Goal: Task Accomplishment & Management: Complete application form

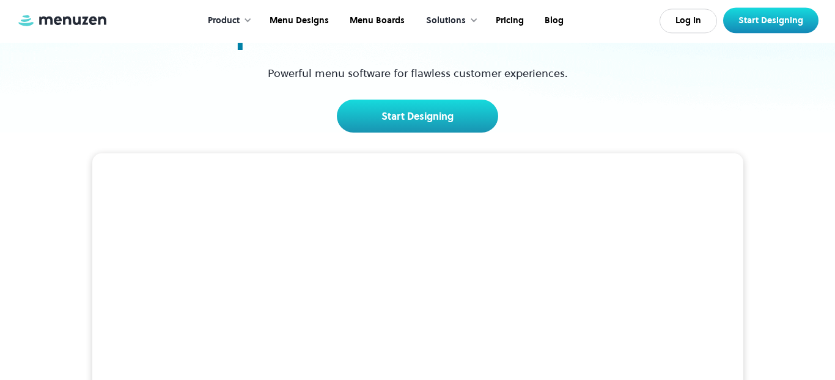
scroll to position [139, 0]
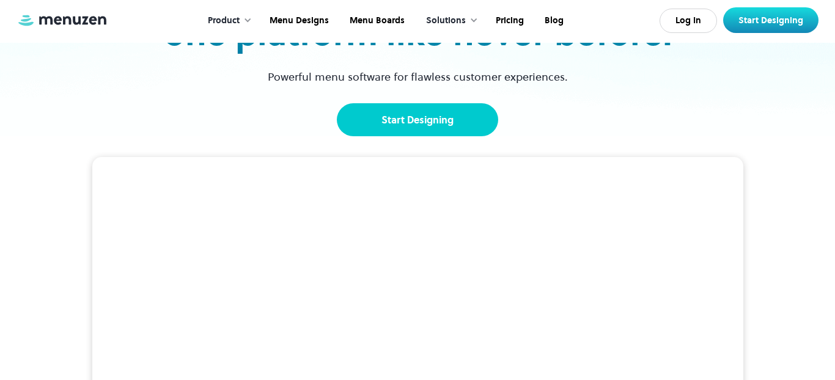
click at [442, 122] on link "Start Designing" at bounding box center [417, 119] width 161 height 33
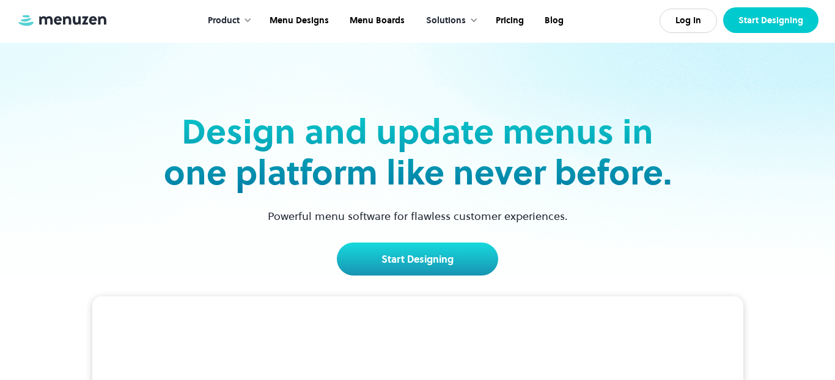
click at [754, 24] on link "Start Designing" at bounding box center [771, 20] width 95 height 26
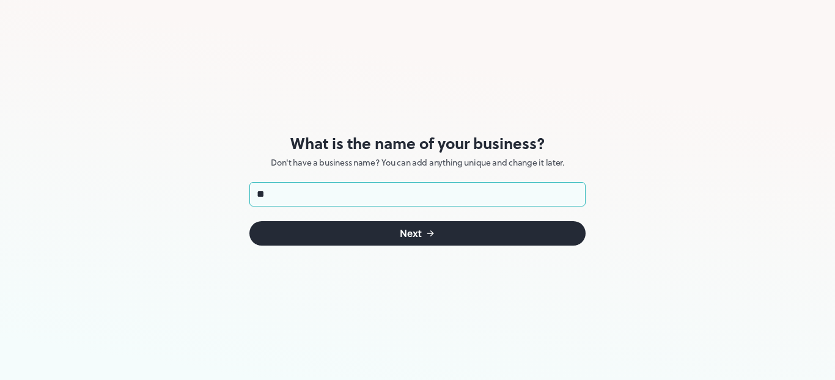
type input "*"
type input "*********"
click button "Next" at bounding box center [418, 233] width 336 height 24
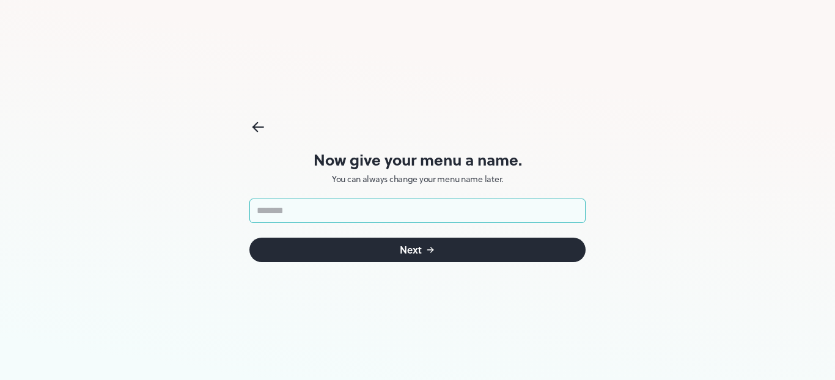
paste input "**********"
type input "**********"
click button "Next" at bounding box center [418, 250] width 336 height 24
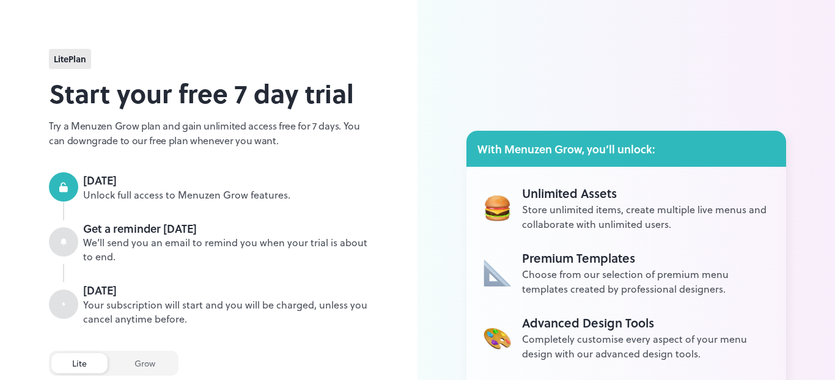
click at [496, 64] on div "With Menuzen Grow, you’ll unlock: Unlimited Assets Store unlimited items, creat…" at bounding box center [627, 327] width 418 height 654
click at [327, 91] on h2 "Start your free 7 day trial" at bounding box center [209, 93] width 320 height 39
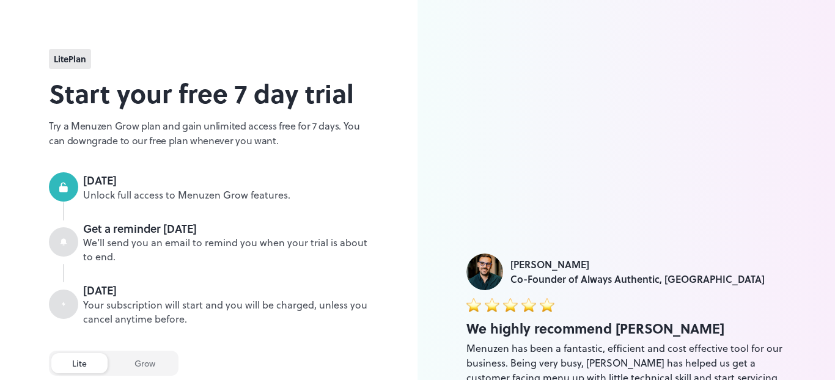
scroll to position [274, 0]
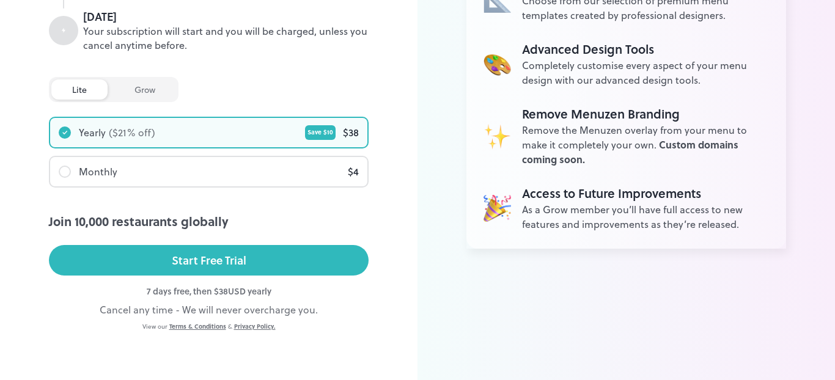
click at [262, 180] on div "Monthly $ 4" at bounding box center [208, 171] width 317 height 29
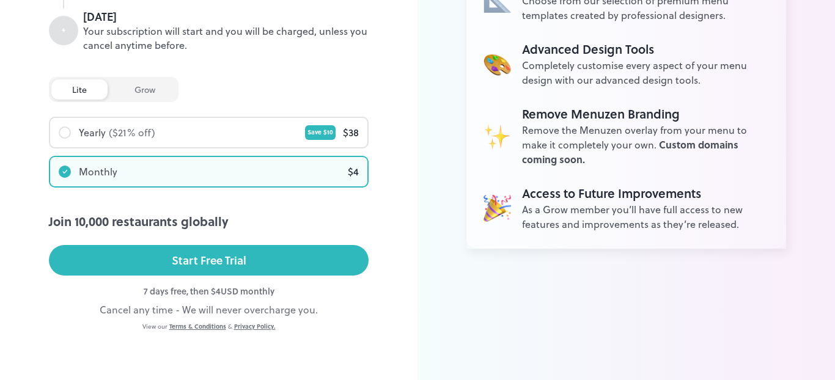
click at [141, 86] on div "grow" at bounding box center [145, 90] width 62 height 20
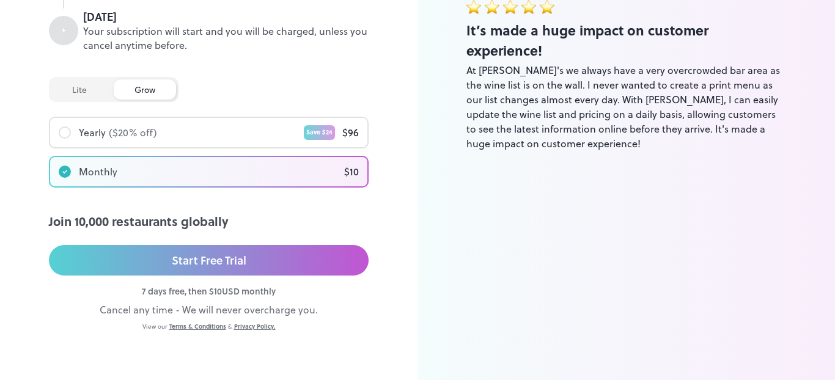
click at [278, 145] on div "Yearly ($ 20 % off) Save $ 24 $ 96" at bounding box center [208, 132] width 317 height 29
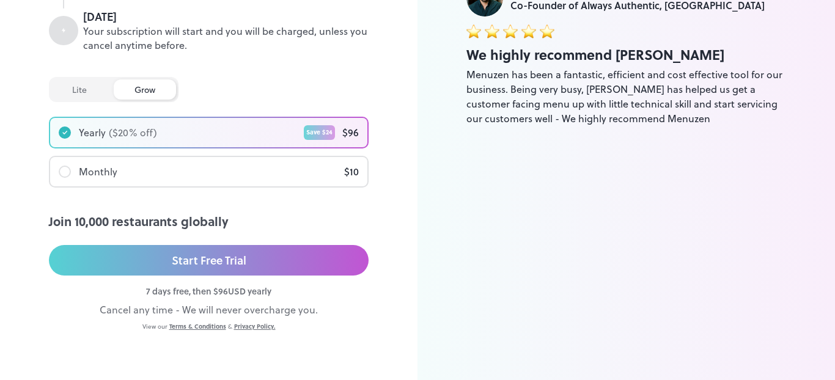
scroll to position [0, 0]
